Goal: Transaction & Acquisition: Purchase product/service

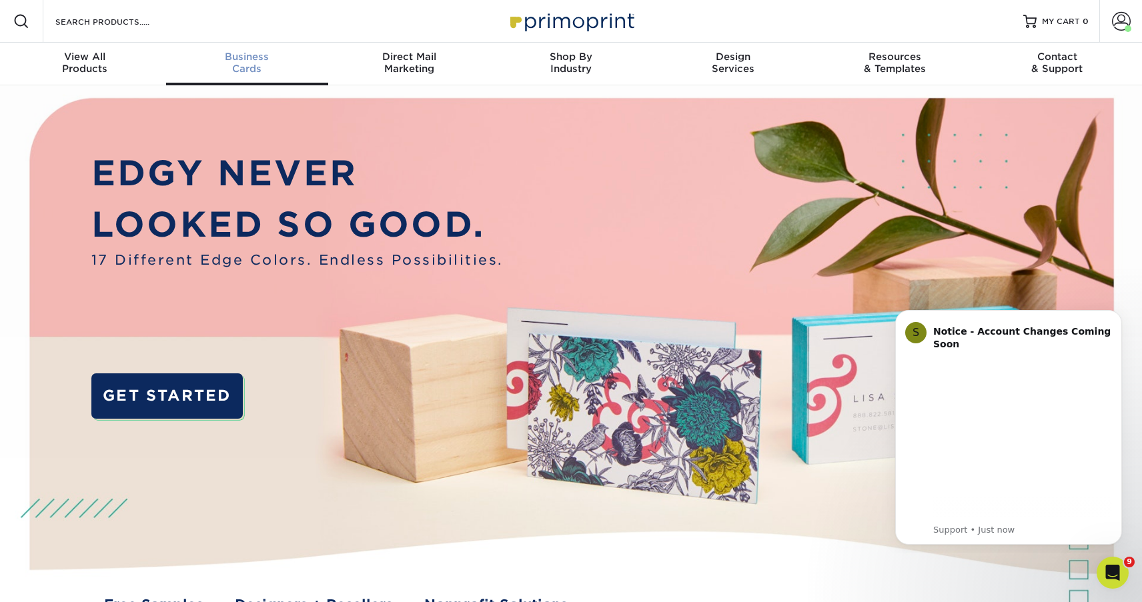
click at [241, 54] on span "Business" at bounding box center [247, 57] width 162 height 12
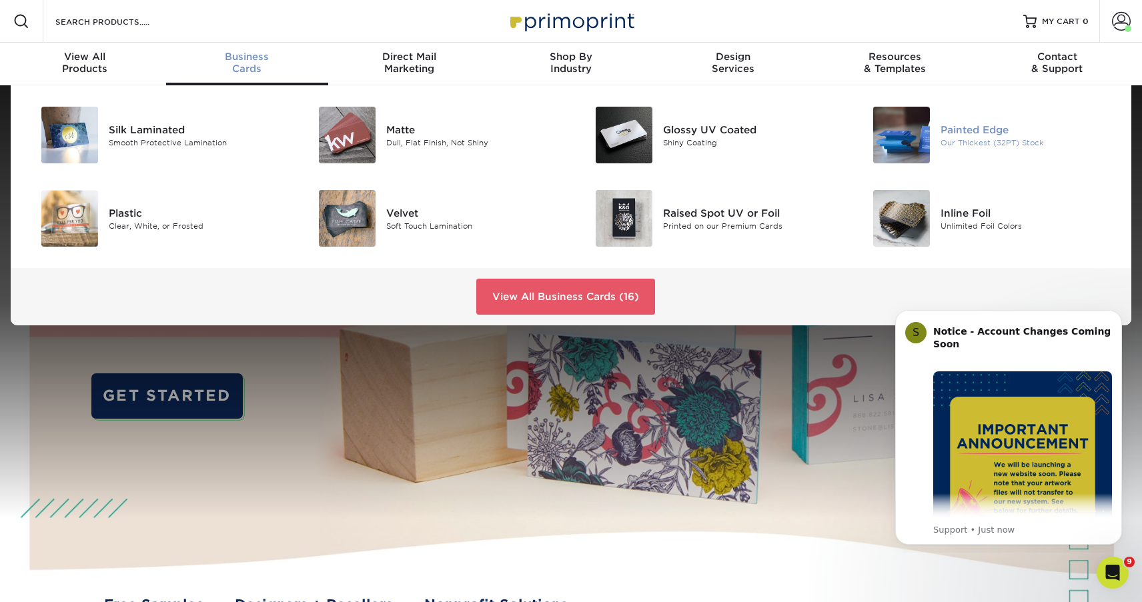
click at [966, 134] on div "Painted Edge" at bounding box center [1027, 129] width 175 height 15
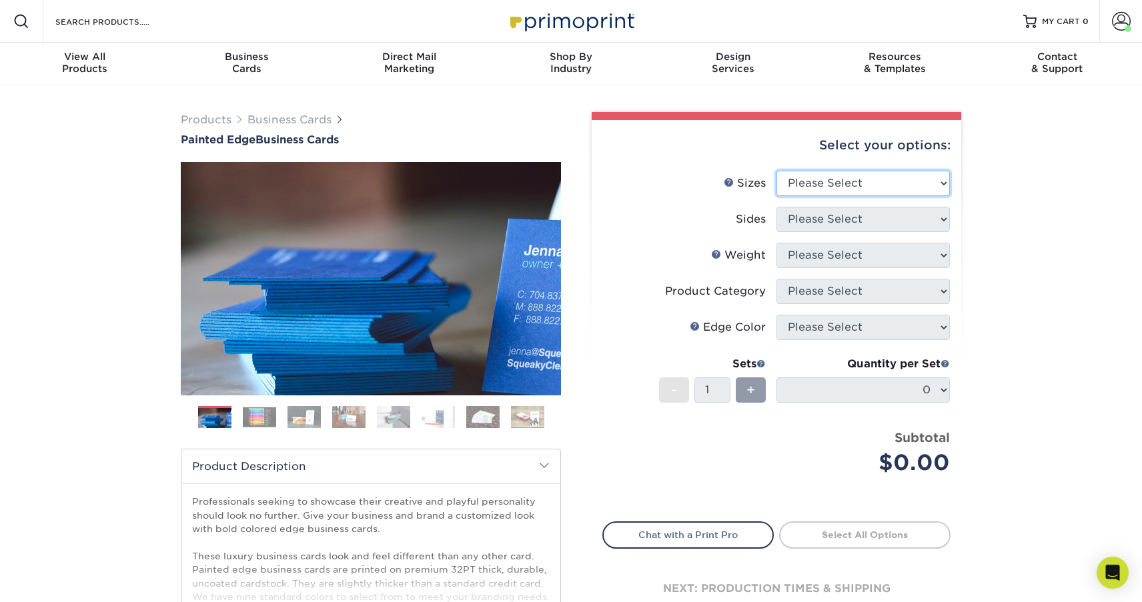
select select "2.50x2.50"
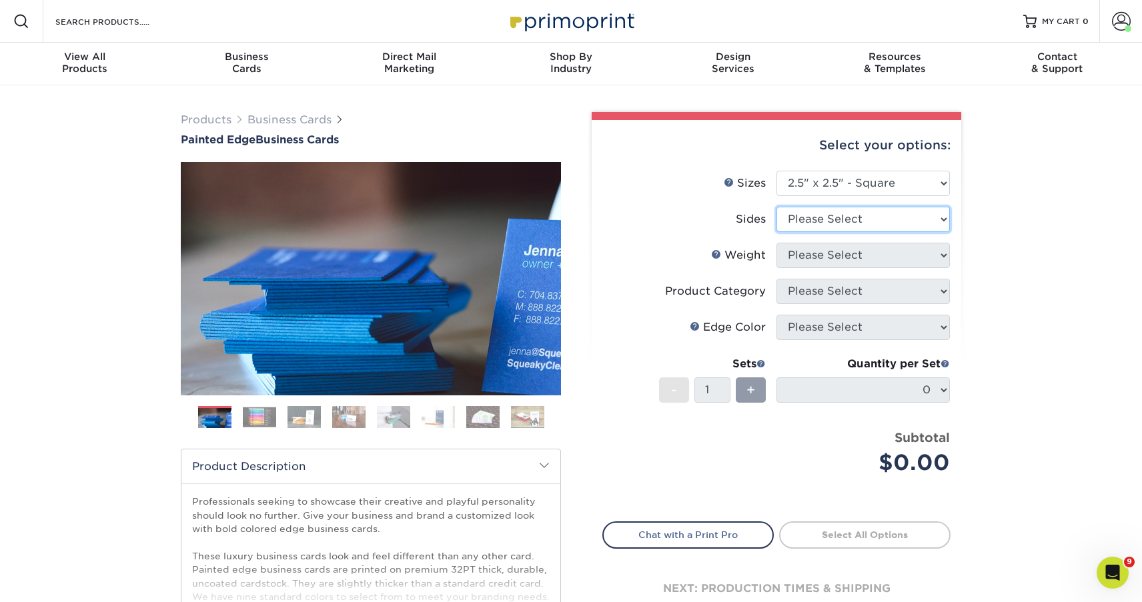
select select "13abbda7-1d64-4f25-8bb2-c179b224825d"
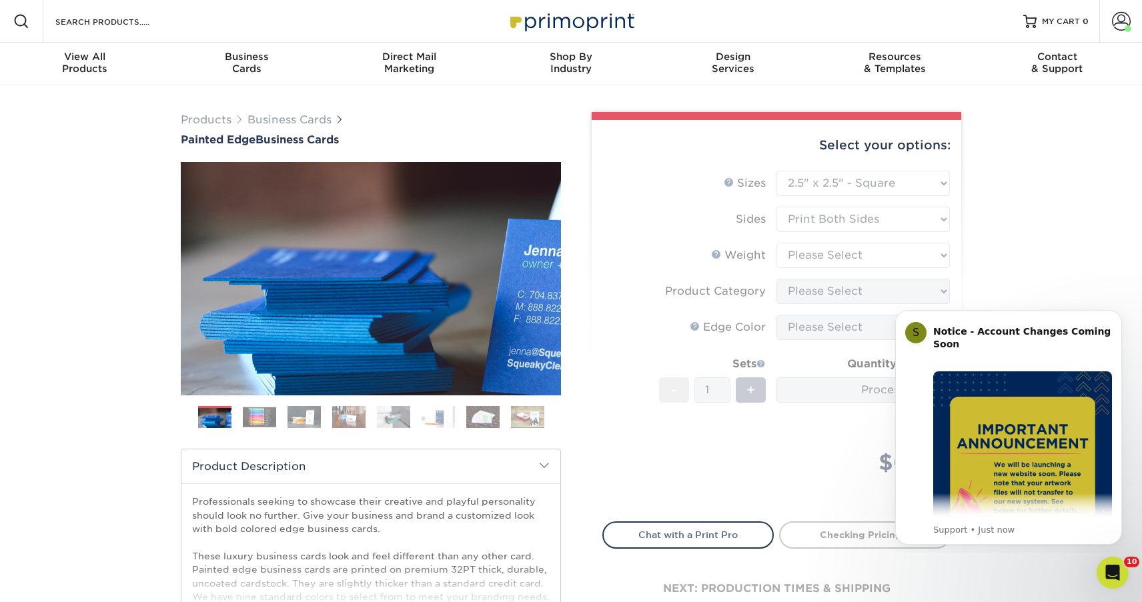
click at [836, 254] on form "Sizes Help Sizes Please Select 2" x 3.5" - Standard 2.125" x 3.375" - European …" at bounding box center [776, 338] width 348 height 335
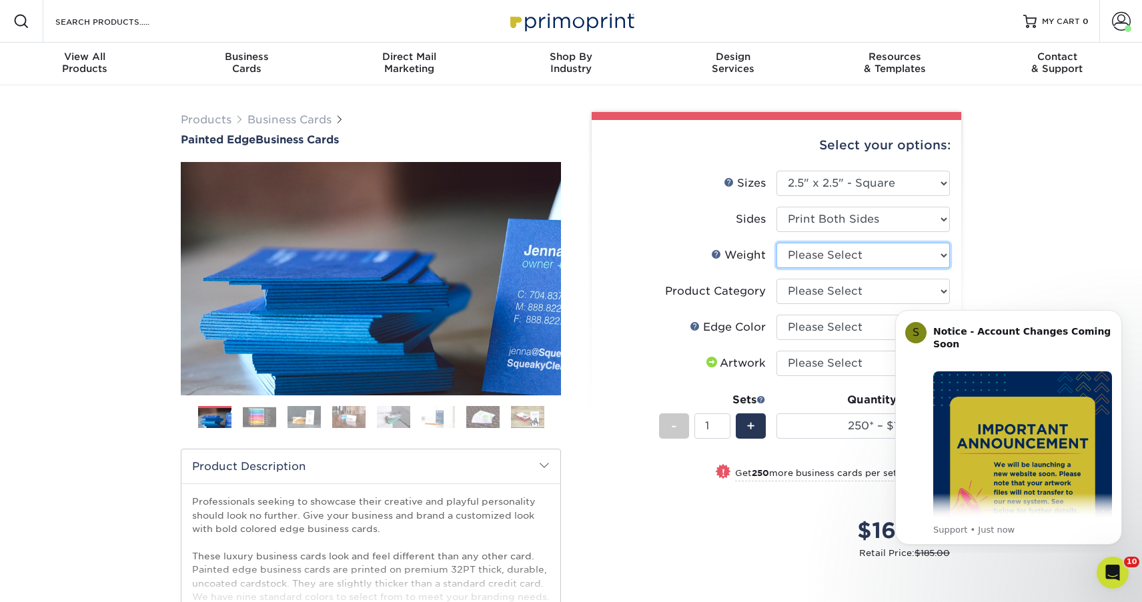
select select "32PTUC"
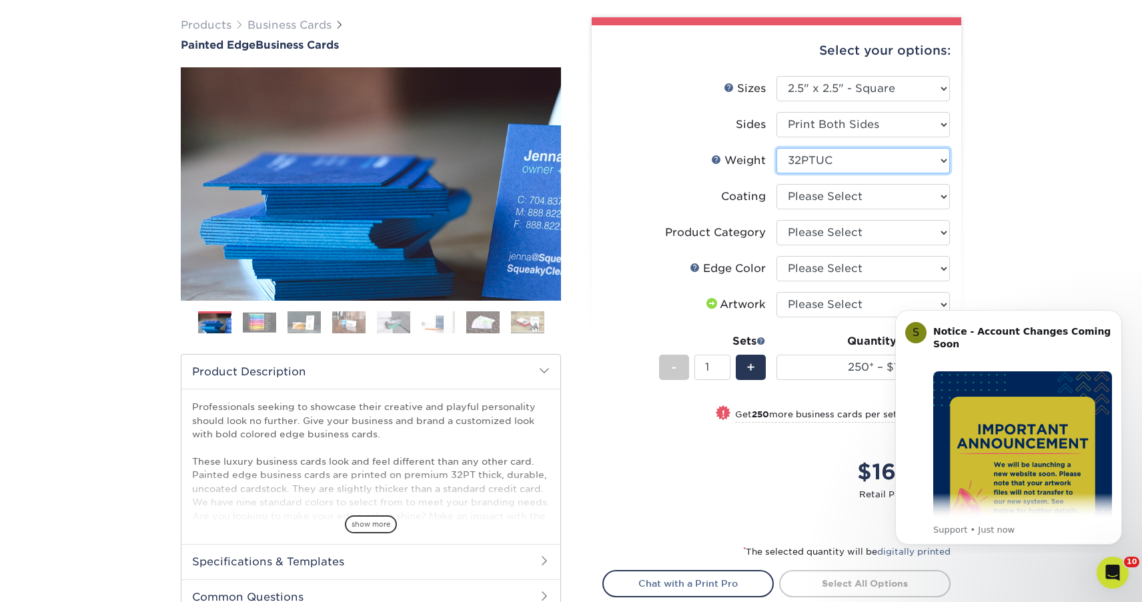
scroll to position [95, 0]
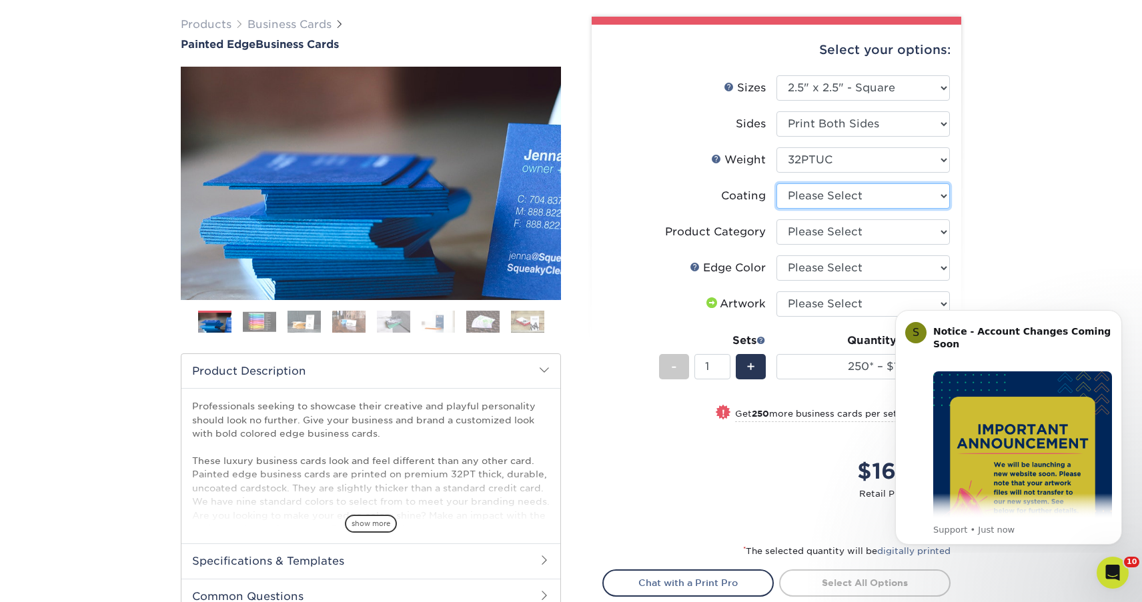
select select "3e7618de-abca-4bda-9f97-8b9129e913d8"
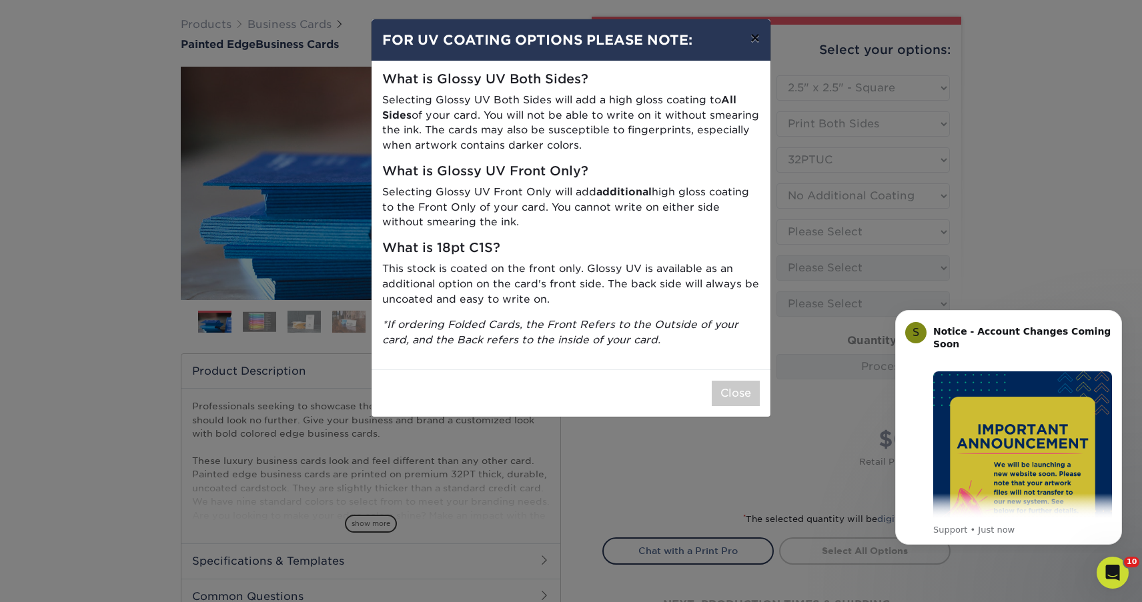
click at [756, 39] on button "×" at bounding box center [755, 37] width 31 height 37
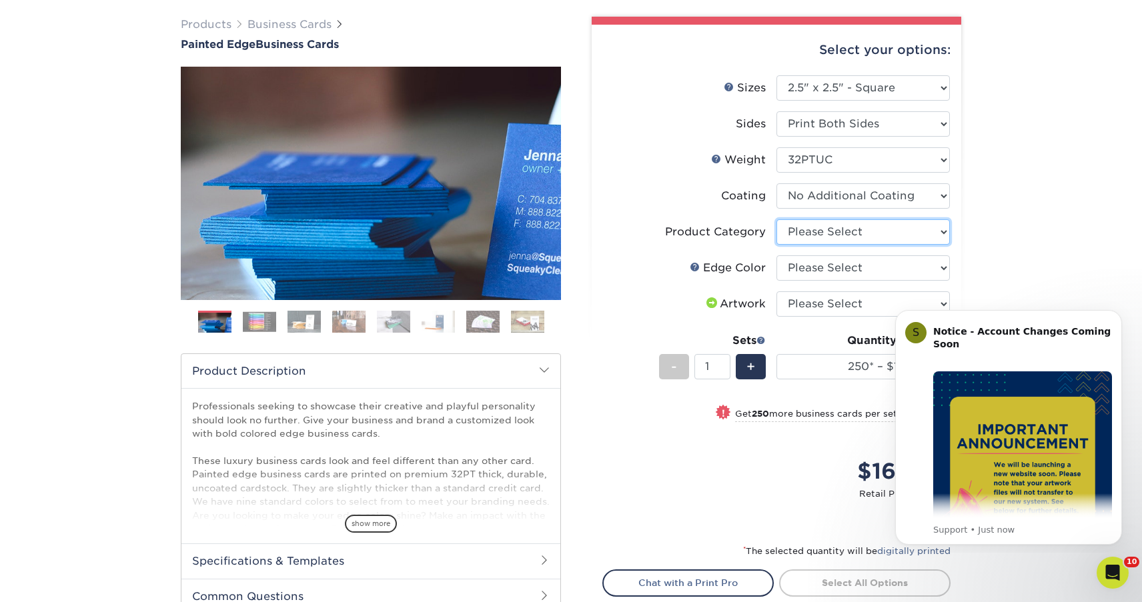
select select "3b5148f1-0588-4f88-a218-97bcfdce65c1"
select select "64dff1c5-ac78-4248-b7fe-f4a16f9d8b63"
select select "upload"
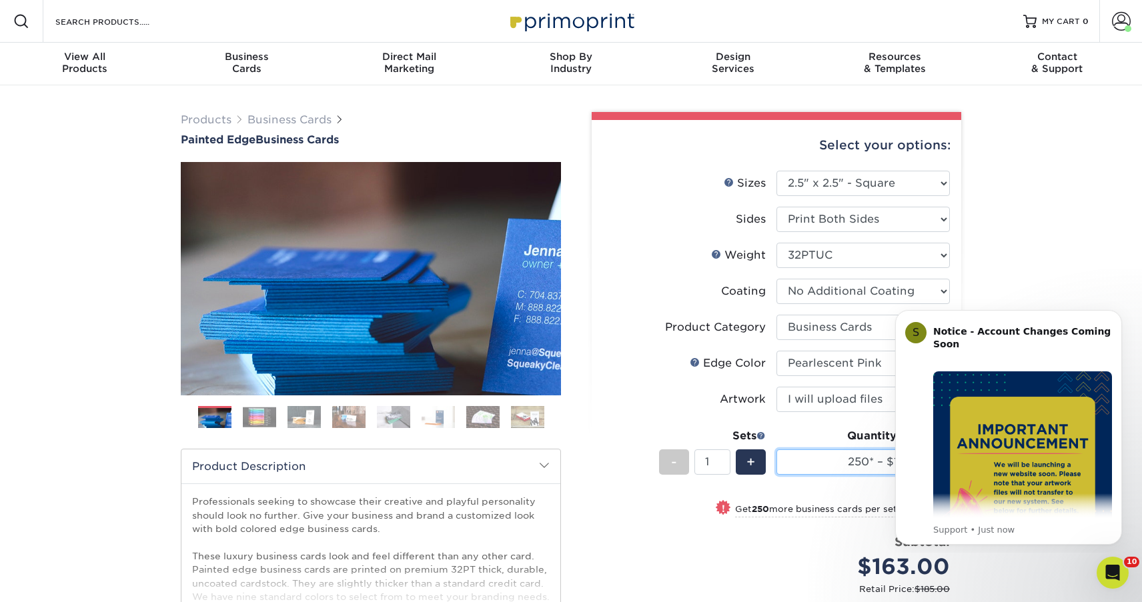
scroll to position [0, 0]
